Goal: Information Seeking & Learning: Find specific fact

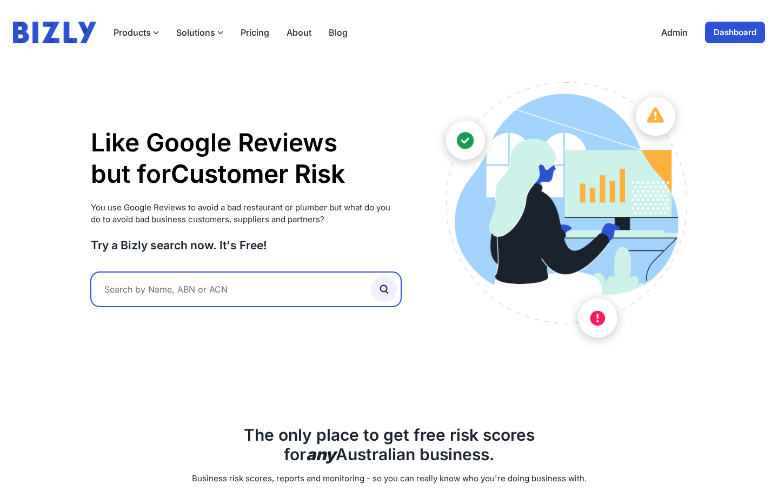
click at [300, 287] on input "text" at bounding box center [246, 289] width 311 height 35
type input "25fif"
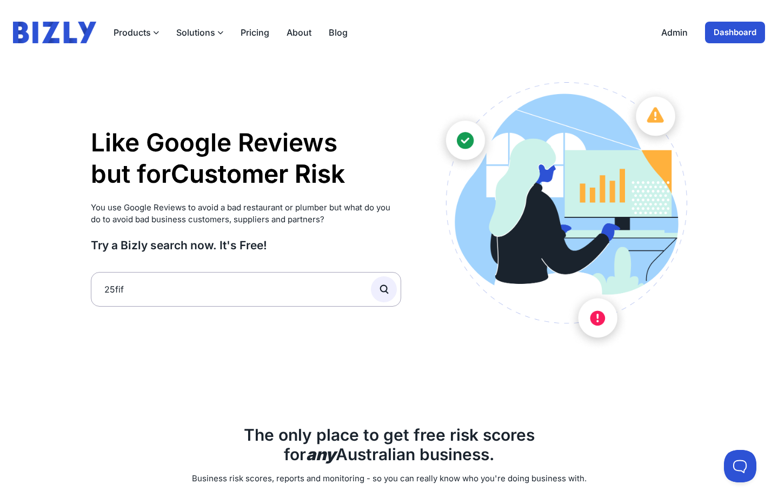
click at [219, 263] on div "Like Google Reviews but for Customer Risk Supplier Risk Partner Risk Customer R…" at bounding box center [246, 216] width 311 height 269
click at [213, 291] on input "25fif" at bounding box center [246, 289] width 311 height 35
type input "25fifteen"
click at [371, 276] on button "submit" at bounding box center [384, 289] width 26 height 26
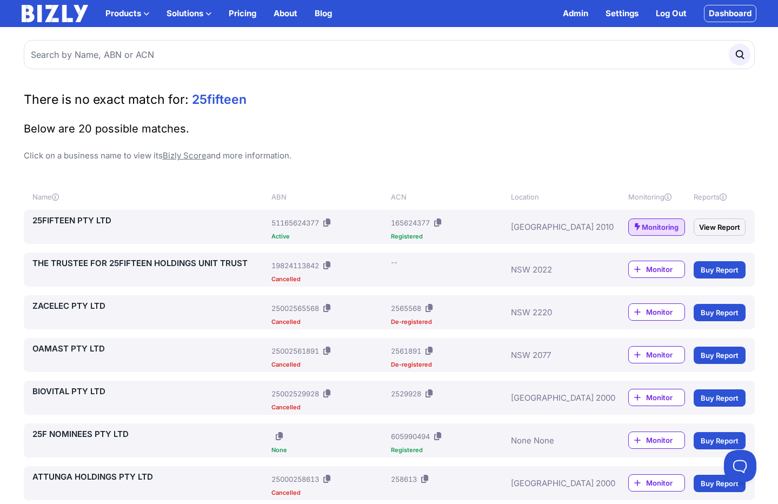
click at [31, 215] on div "25FIFTEEN PTY LTD ABN: 51165624377 Active ACN: 165624377 Registered [GEOGRAPHIC…" at bounding box center [389, 227] width 731 height 34
click at [39, 215] on link "25FIFTEEN PTY LTD" at bounding box center [149, 220] width 235 height 13
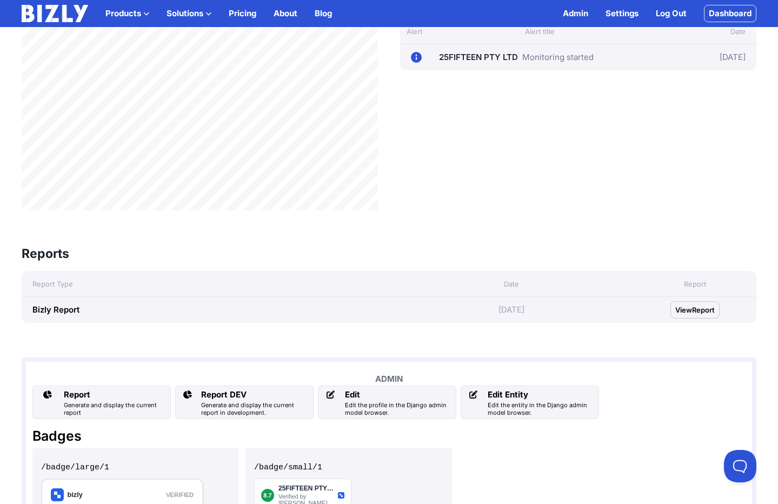
scroll to position [410, 0]
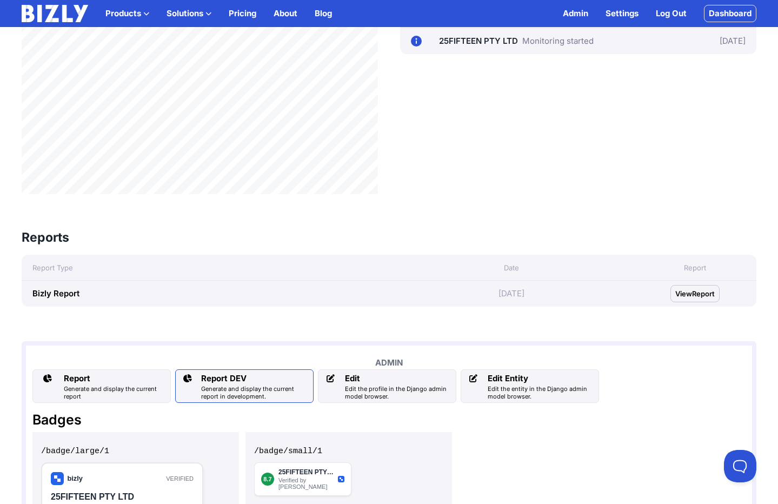
click at [251, 395] on div "Generate and display the current report in development." at bounding box center [255, 392] width 108 height 15
click at [126, 392] on div "Generate and display the current report" at bounding box center [115, 392] width 102 height 15
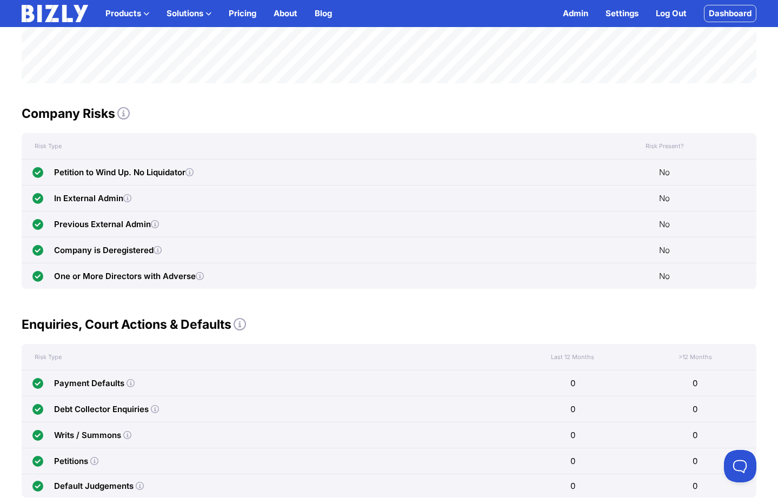
scroll to position [460, 0]
